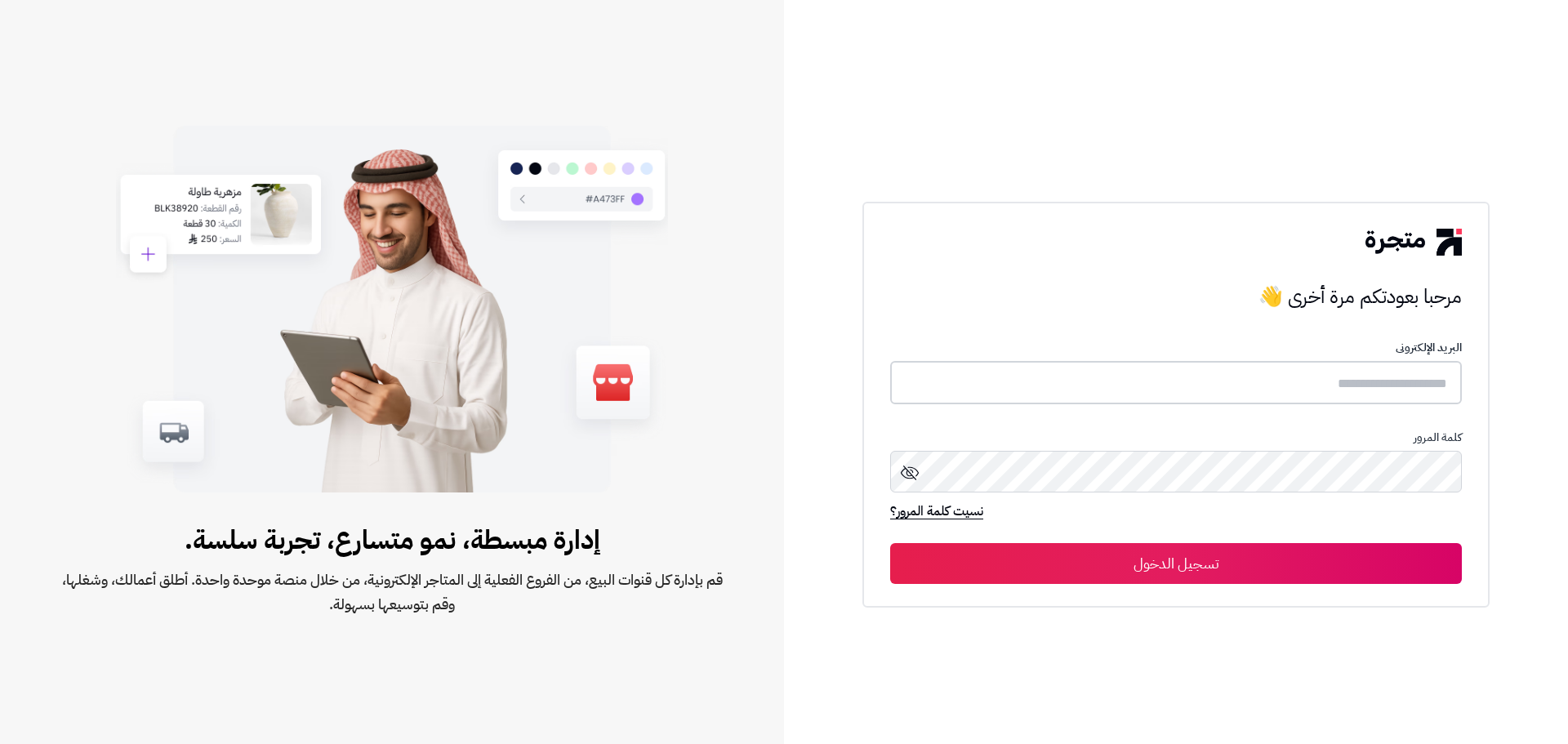
type input "**********"
click at [1236, 547] on button "تسجيل الدخول" at bounding box center [1176, 563] width 572 height 41
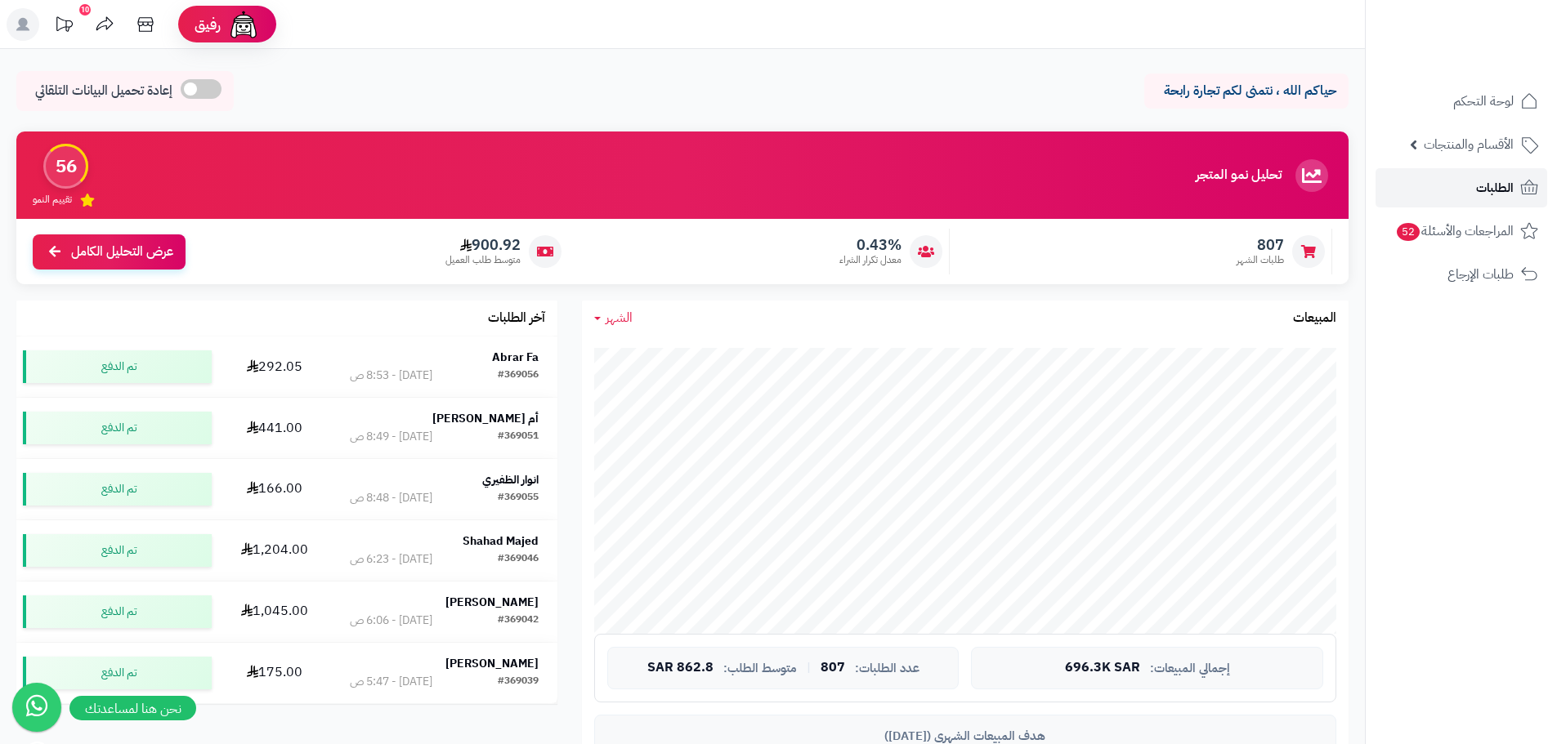
click at [1520, 188] on icon at bounding box center [1529, 188] width 20 height 20
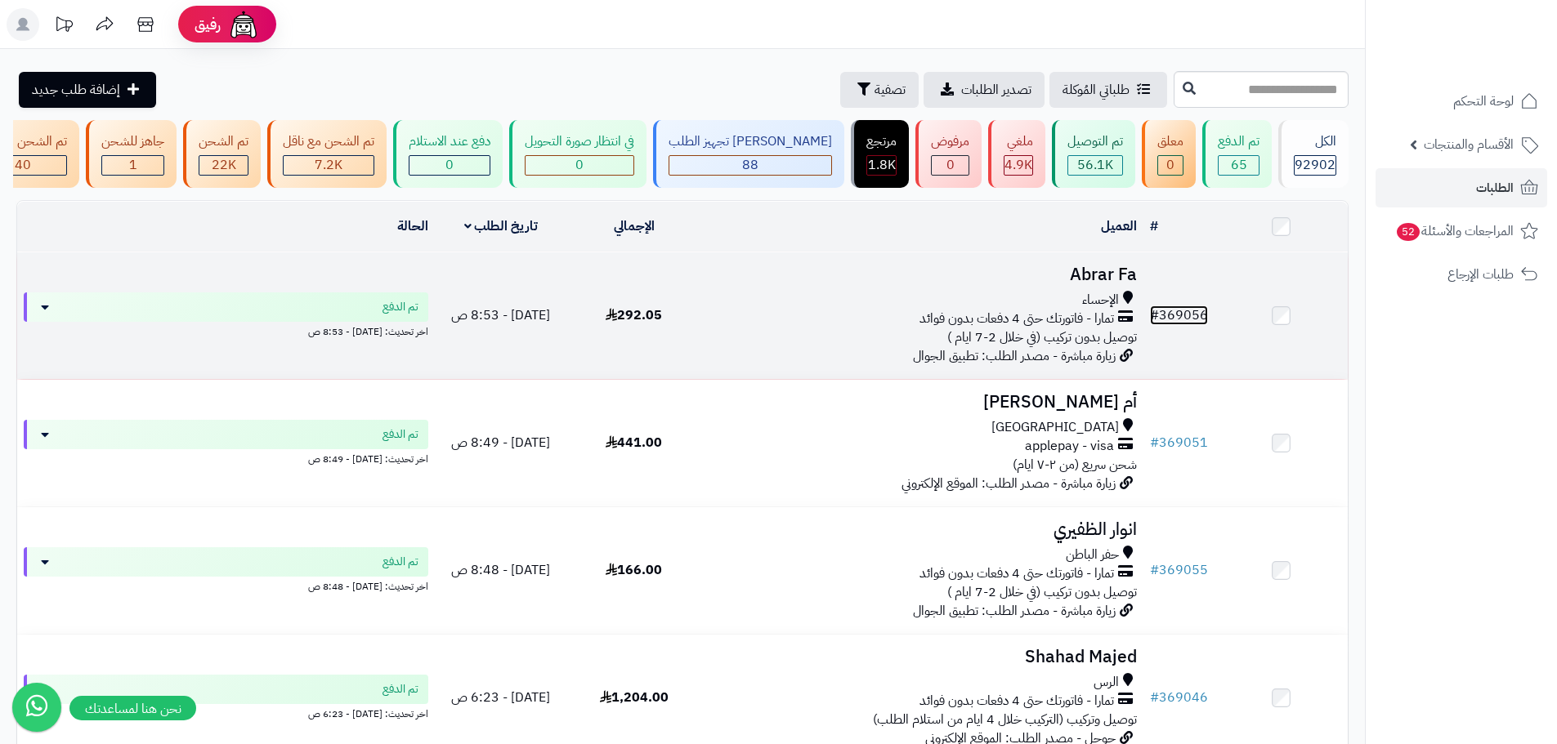
click at [1193, 322] on link "# 369056" at bounding box center [1179, 316] width 58 height 20
